Goal: Find specific page/section: Find specific page/section

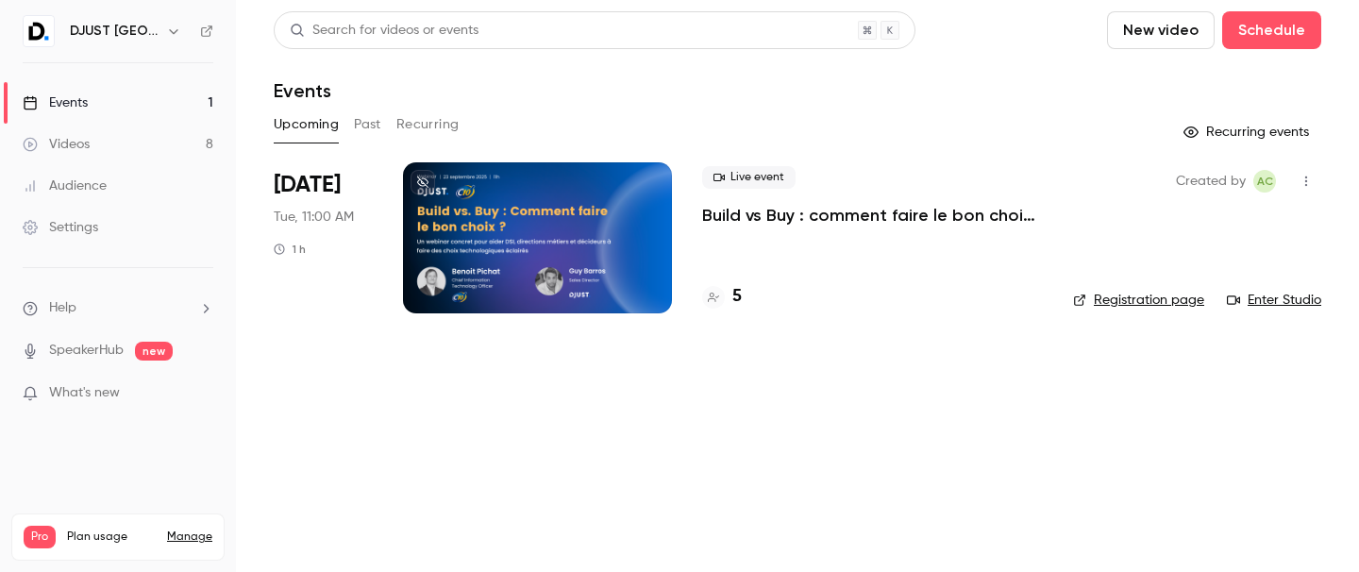
click at [176, 99] on link "Events 1" at bounding box center [118, 103] width 236 height 42
